Goal: Register for event/course

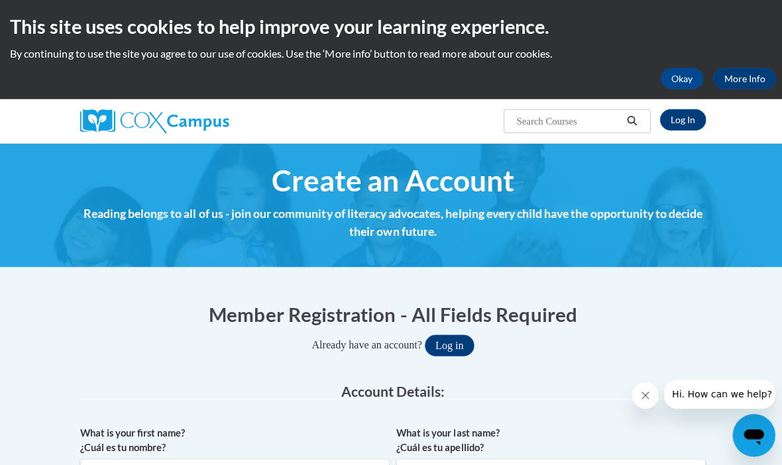
click at [680, 122] on link "Log In" at bounding box center [679, 119] width 46 height 21
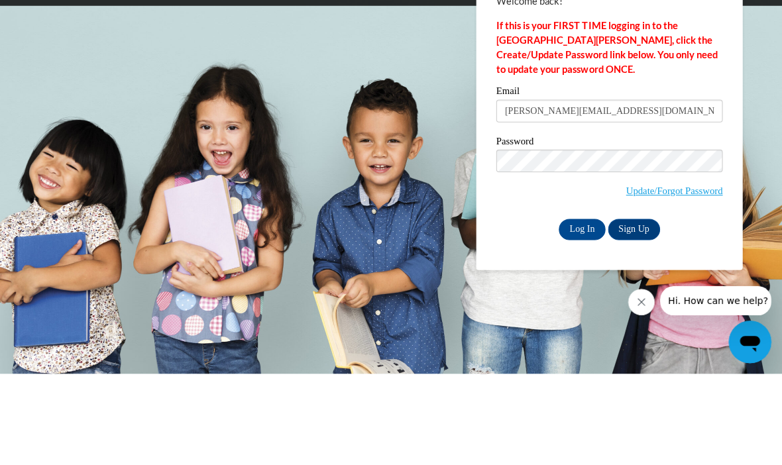
type input "alicia.frank12@yahoo.com"
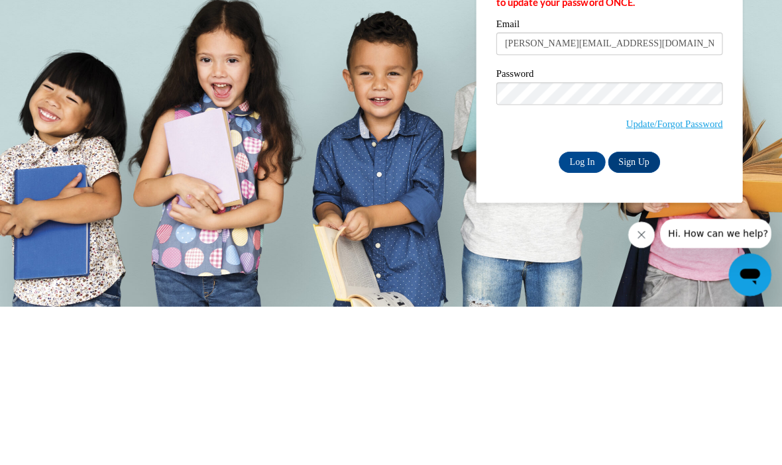
click at [578, 311] on input "Log In" at bounding box center [583, 321] width 46 height 21
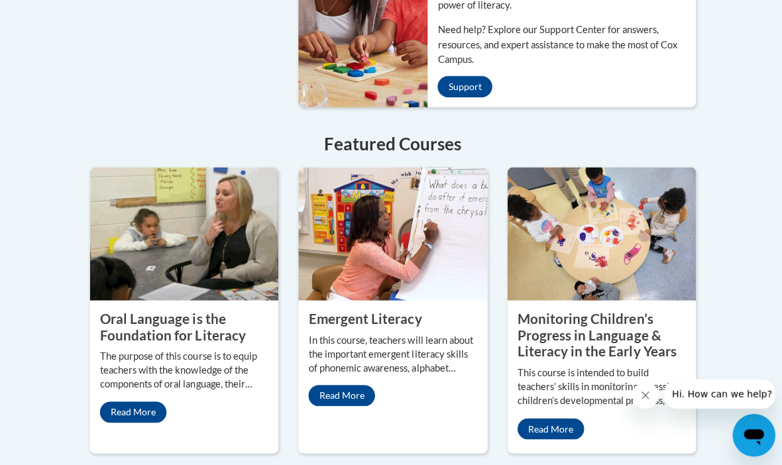
scroll to position [1218, 0]
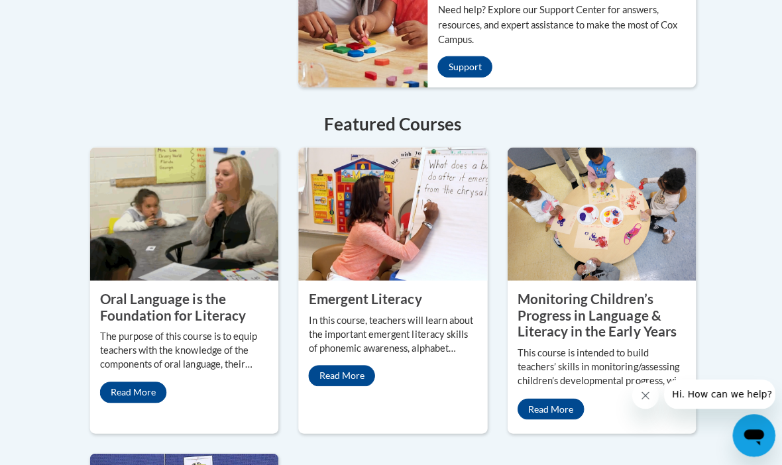
click at [85, 249] on div "Oral Language is the Foundation for Literacy The purpose of this course is to e…" at bounding box center [182, 288] width 207 height 284
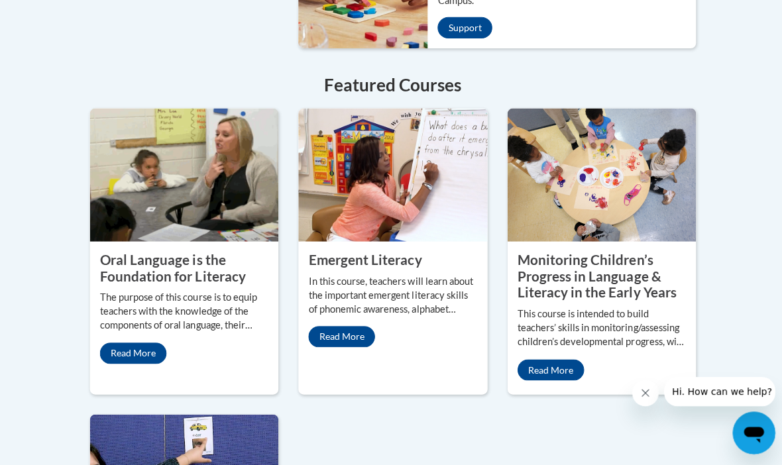
click at [342, 348] on link "Read More" at bounding box center [340, 337] width 66 height 21
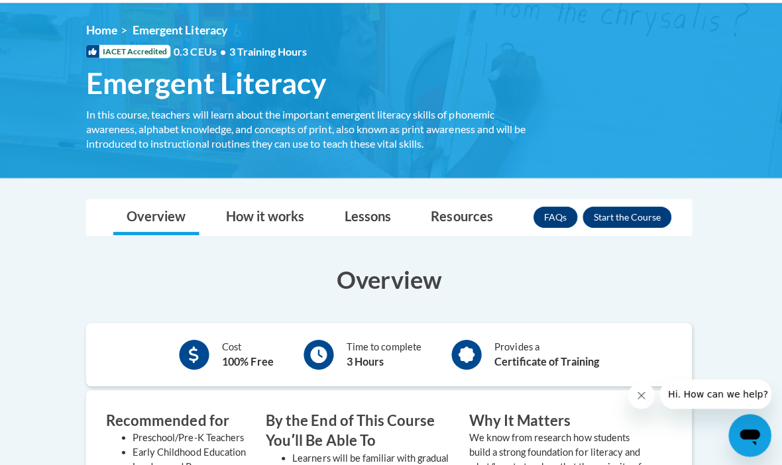
scroll to position [170, 0]
click at [617, 219] on button "Enroll" at bounding box center [628, 215] width 88 height 21
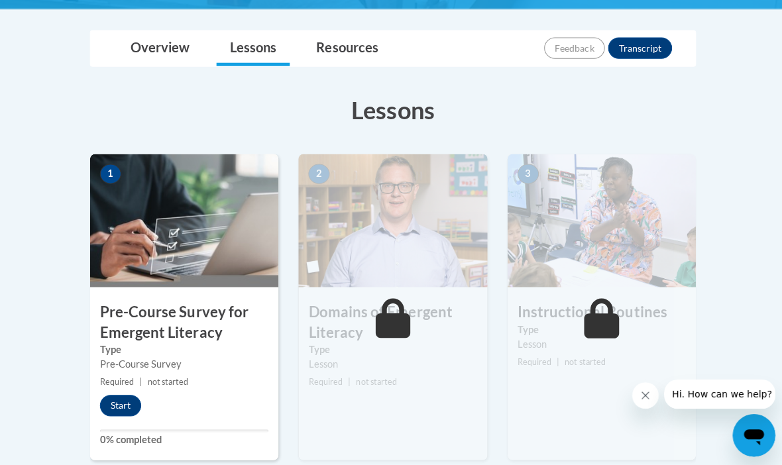
scroll to position [291, 0]
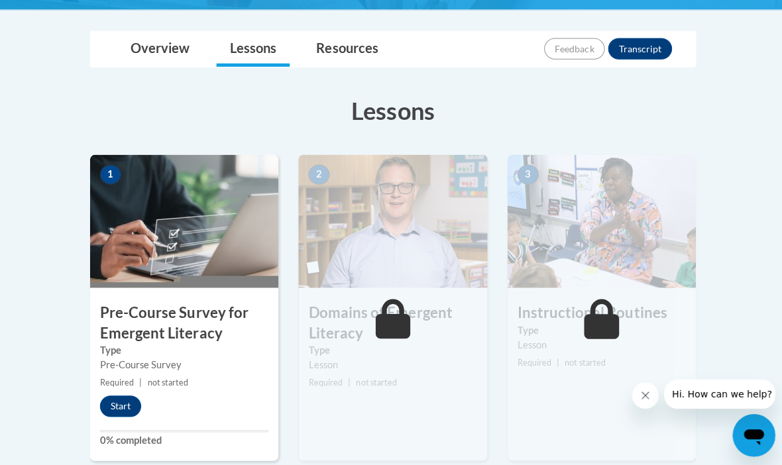
click at [116, 395] on button "Start" at bounding box center [119, 403] width 41 height 21
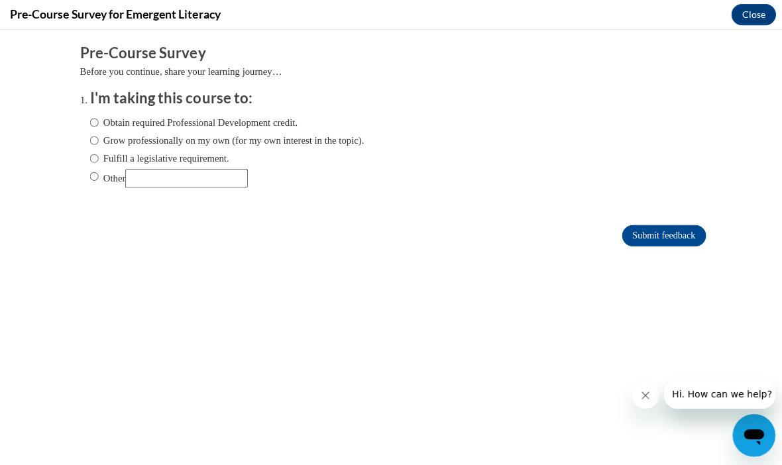
scroll to position [0, 0]
click at [95, 119] on input "Obtain required Professional Development credit." at bounding box center [93, 122] width 9 height 15
radio input "true"
click at [655, 230] on input "Submit feedback" at bounding box center [660, 234] width 83 height 21
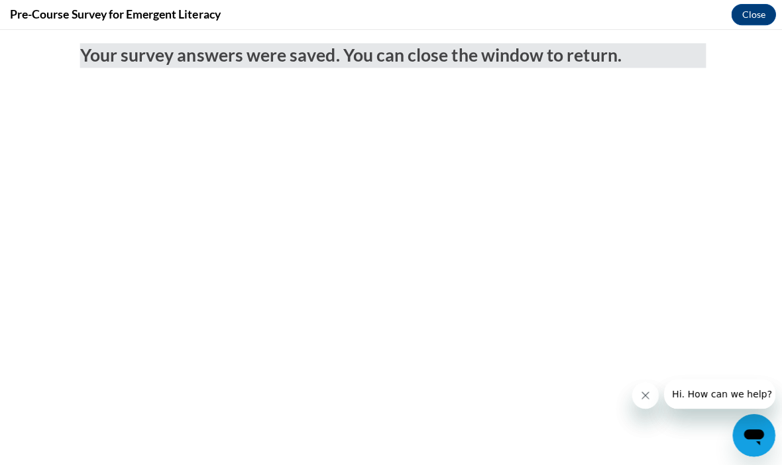
click at [741, 11] on button "Close" at bounding box center [749, 14] width 44 height 21
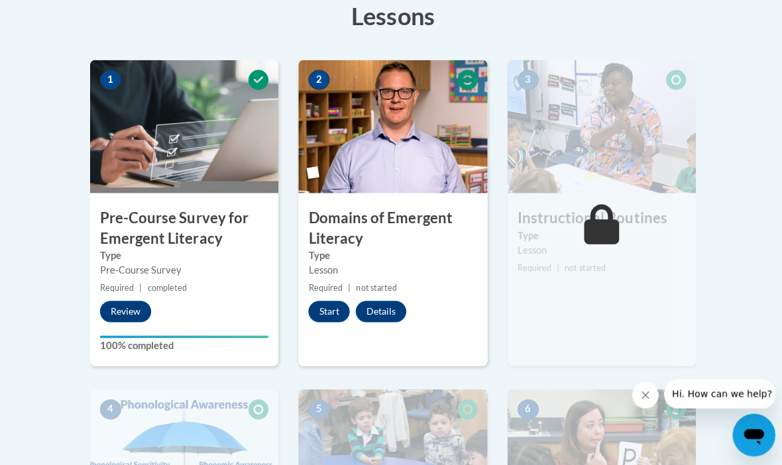
scroll to position [388, 0]
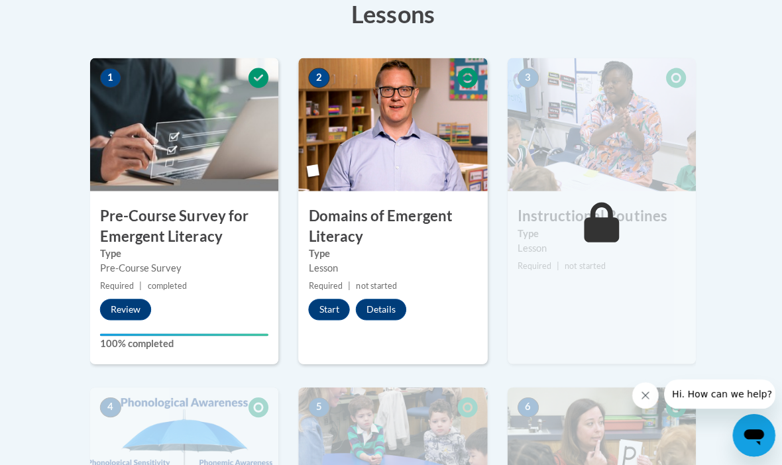
click at [138, 308] on button "Review" at bounding box center [124, 307] width 51 height 21
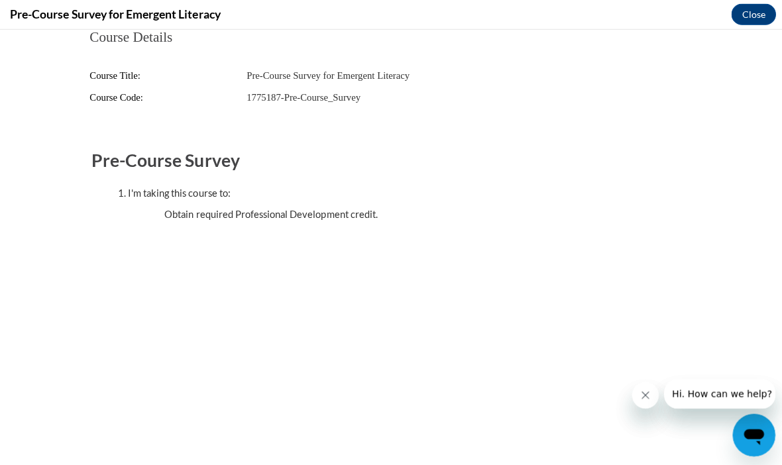
scroll to position [1136, 0]
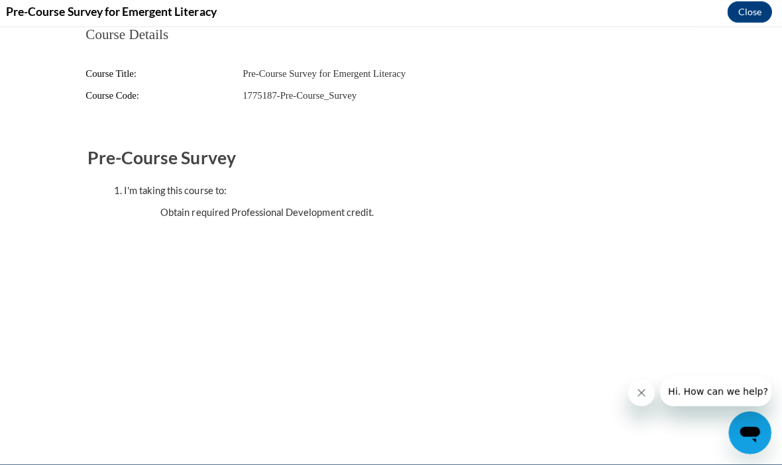
click at [751, 10] on button "Close" at bounding box center [749, 14] width 44 height 21
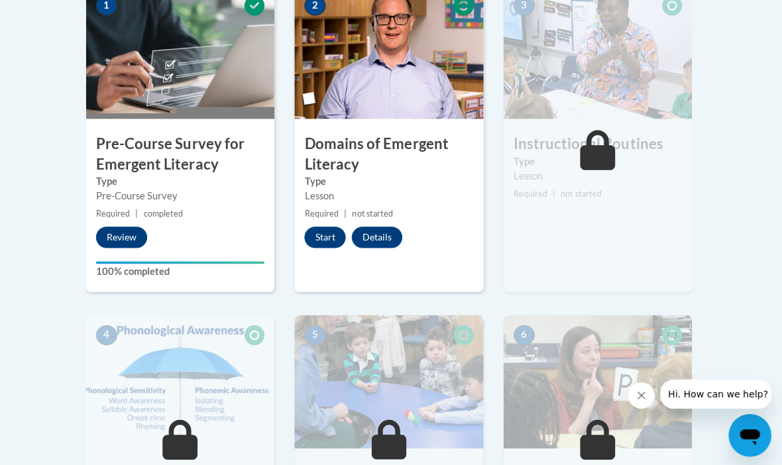
scroll to position [456, 0]
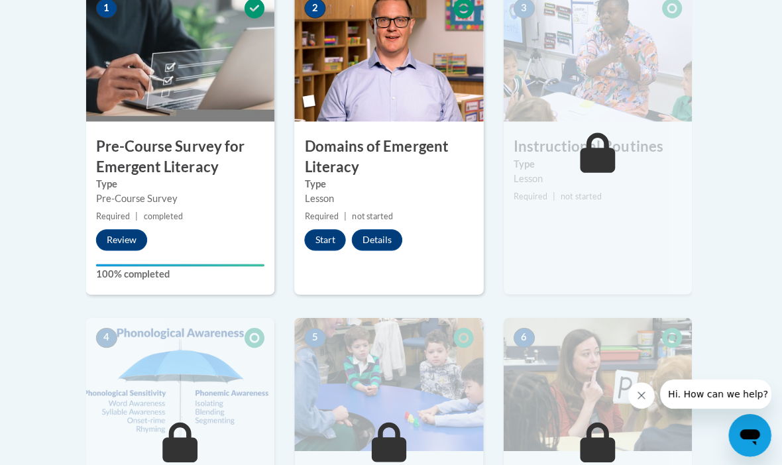
click at [122, 238] on button "Review" at bounding box center [124, 239] width 51 height 21
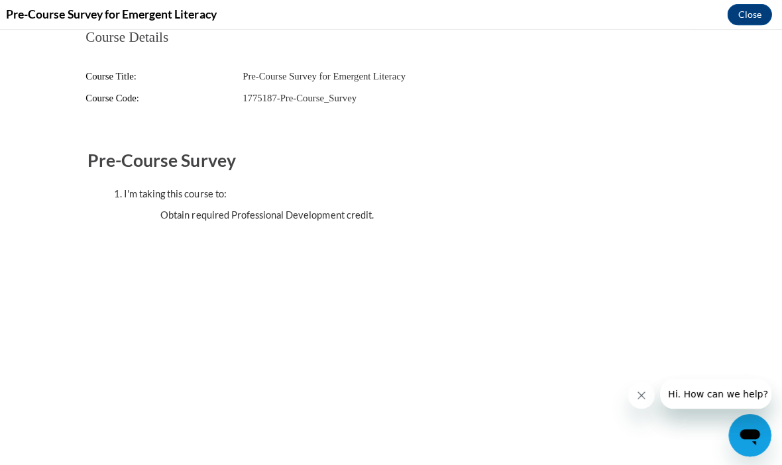
scroll to position [0, 0]
click at [745, 9] on button "Close" at bounding box center [749, 14] width 44 height 21
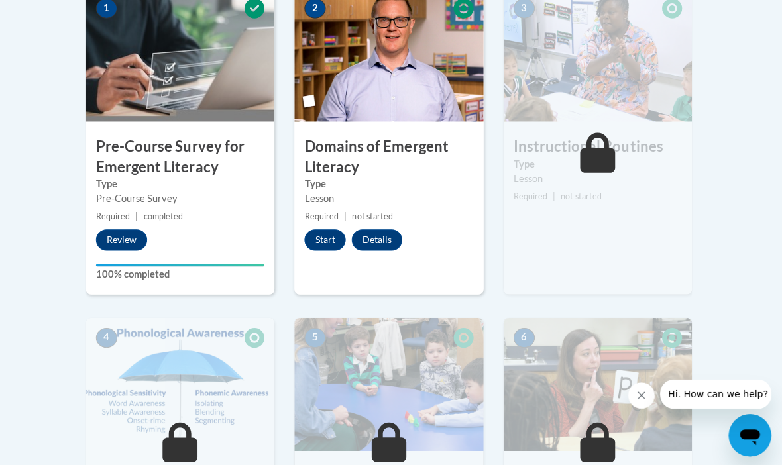
click at [328, 236] on button "Start" at bounding box center [327, 239] width 41 height 21
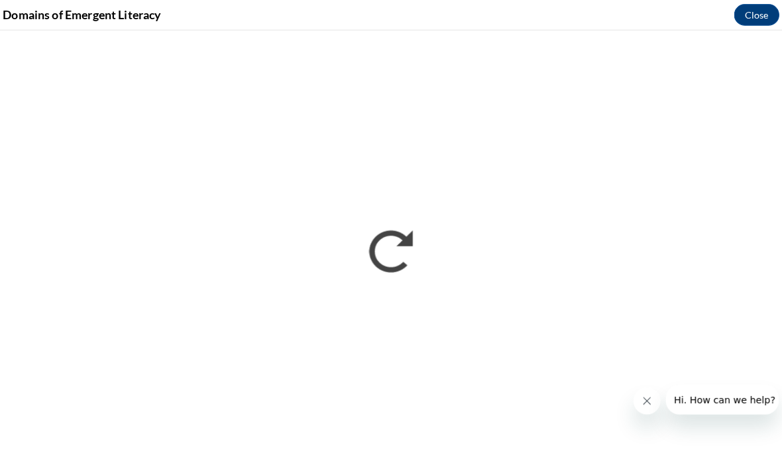
scroll to position [459, 0]
click at [639, 405] on button "Close message from company" at bounding box center [638, 400] width 26 height 26
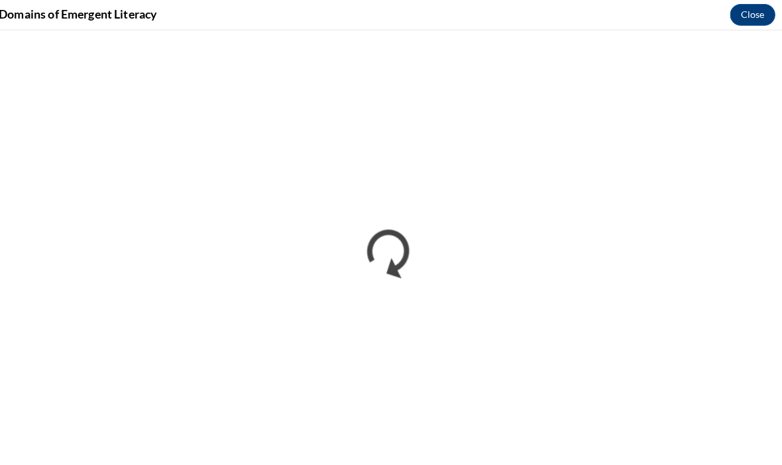
scroll to position [336, 0]
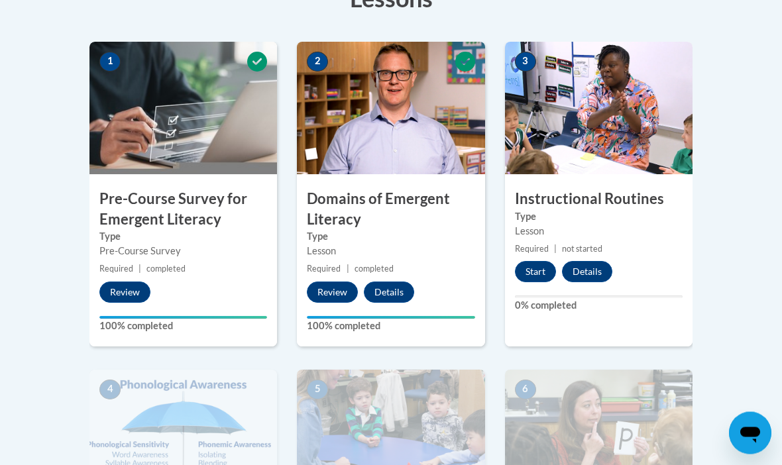
scroll to position [403, 0]
click at [331, 284] on button "Review" at bounding box center [332, 292] width 51 height 21
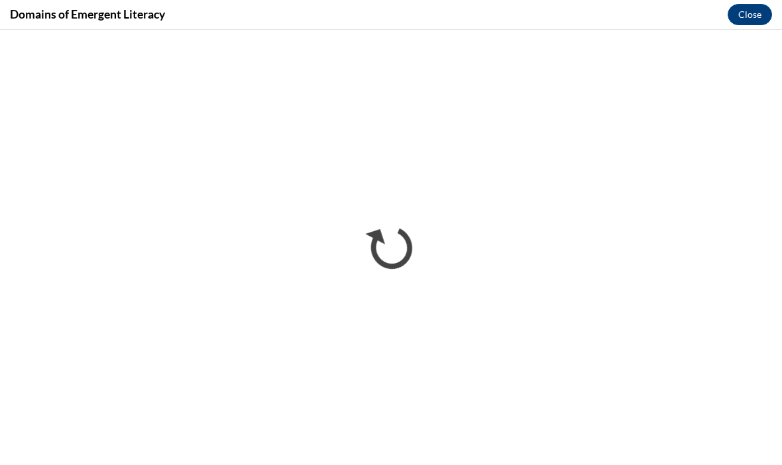
scroll to position [0, 0]
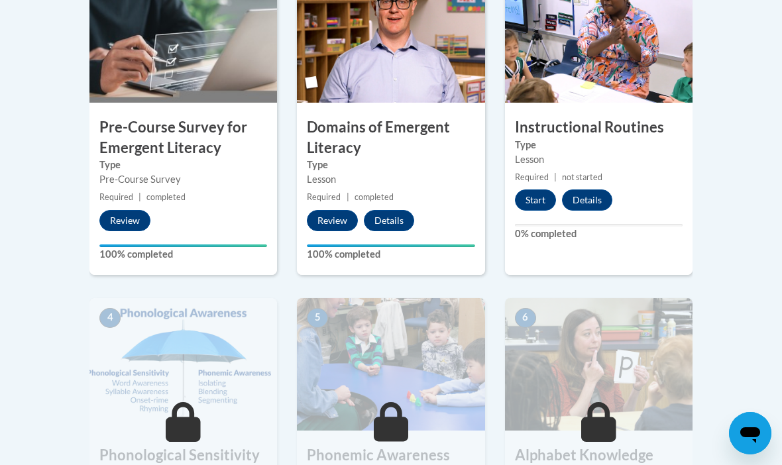
scroll to position [474, 0]
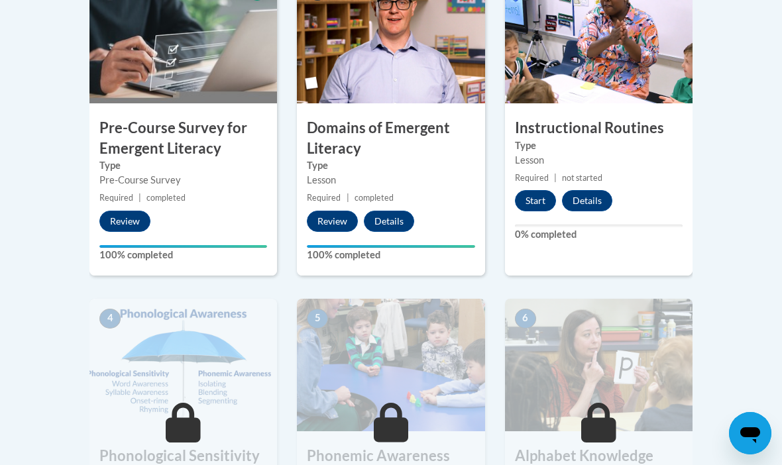
click at [535, 200] on button "Start" at bounding box center [535, 200] width 41 height 21
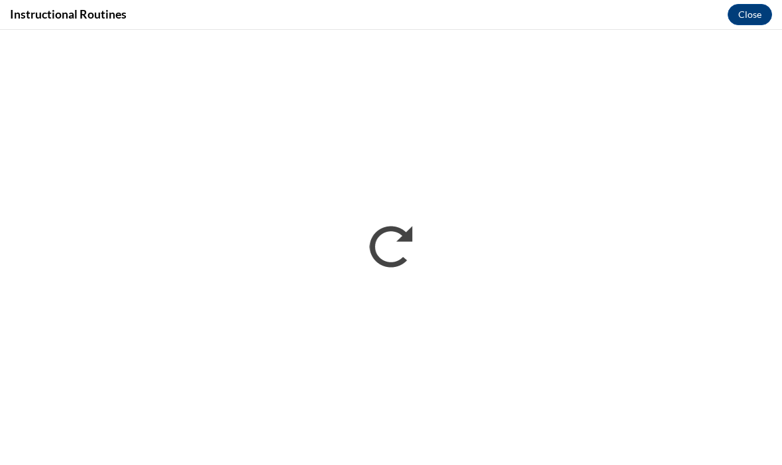
scroll to position [0, 0]
